Goal: Find specific page/section: Find specific page/section

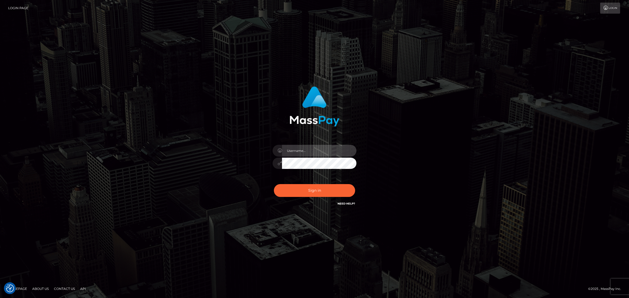
type input "Angelo.Xcite"
click at [326, 194] on button "Sign in" at bounding box center [314, 190] width 81 height 13
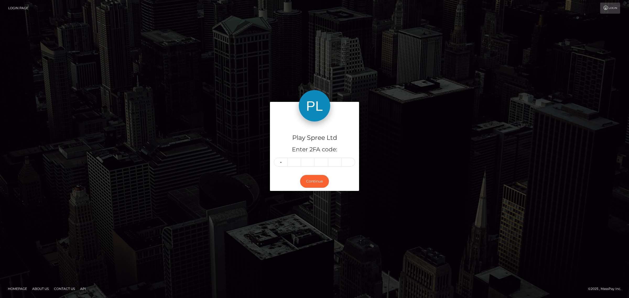
type input "8"
type input "3"
type input "5"
type input "6"
type input "4"
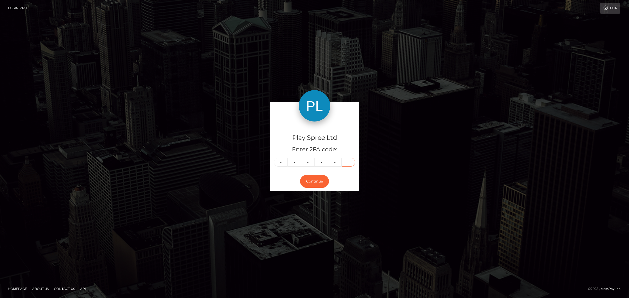
type input "2"
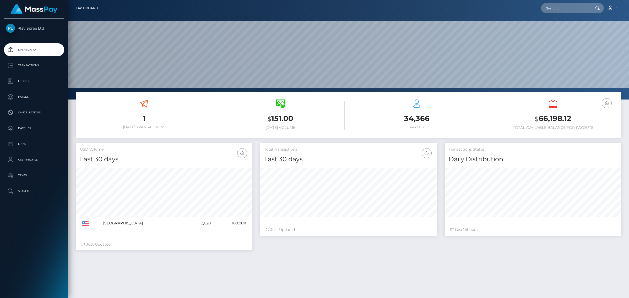
scroll to position [92, 176]
click at [577, 8] on input "text" at bounding box center [565, 8] width 49 height 10
paste input "656650"
type input "656650"
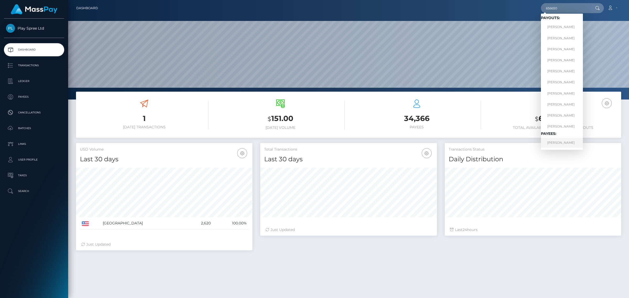
click at [567, 140] on link "Alex Shiroglazov" at bounding box center [562, 143] width 42 height 10
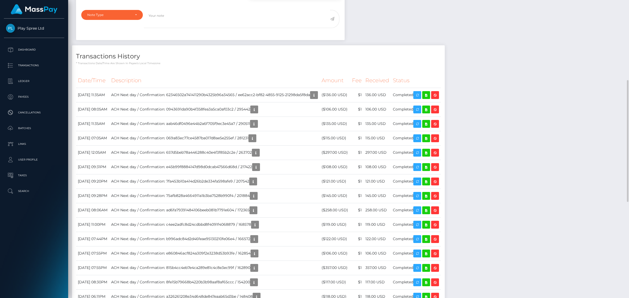
scroll to position [63, 176]
click at [519, 79] on div "Notes File upload for Bank Statement was completed [DATE] 11:46PM" at bounding box center [348, 233] width 553 height 546
drag, startPoint x: 439, startPoint y: 94, endPoint x: 628, endPoint y: 85, distance: 188.8
click at [420, 94] on icon "button" at bounding box center [417, 95] width 6 height 7
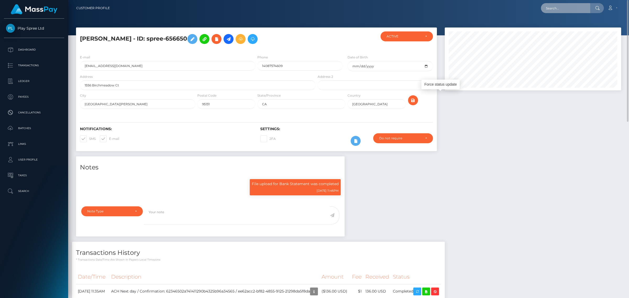
click at [561, 5] on input "text" at bounding box center [565, 8] width 49 height 10
paste input "1228467"
type input "1228467"
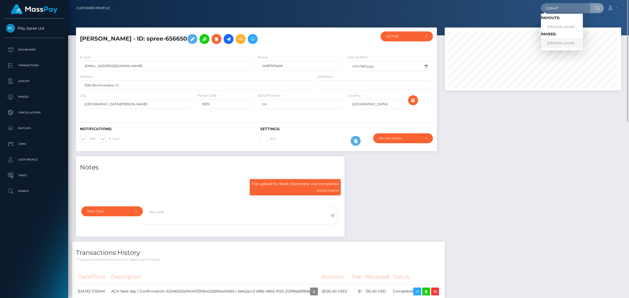
click at [570, 43] on link "KATHERINE LIZETH MENDOZA" at bounding box center [562, 44] width 42 height 10
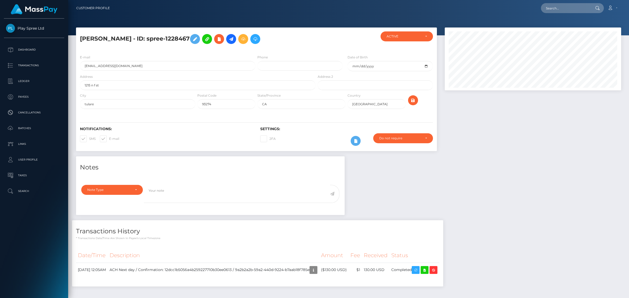
scroll to position [63, 176]
click at [528, 200] on div "Notes Note Type Compliance Clear Compliance General Note Type" at bounding box center [348, 223] width 553 height 135
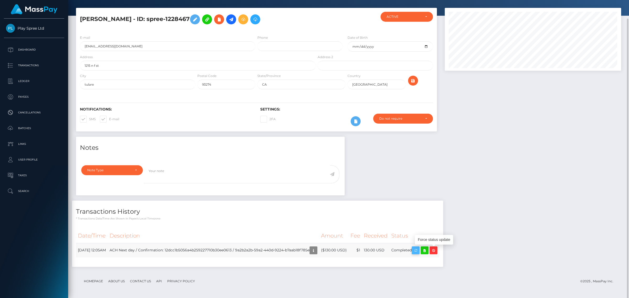
click at [419, 250] on icon "button" at bounding box center [415, 250] width 6 height 7
